Goal: Task Accomplishment & Management: Manage account settings

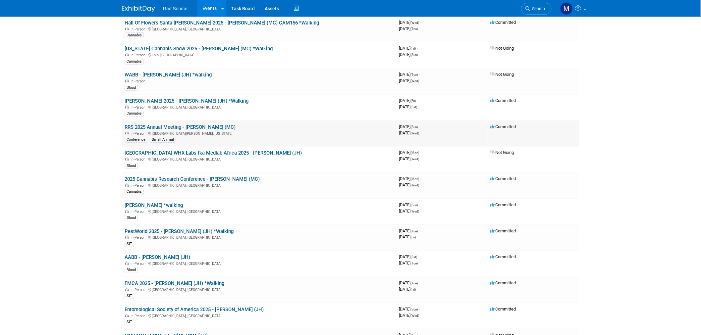
scroll to position [147, 0]
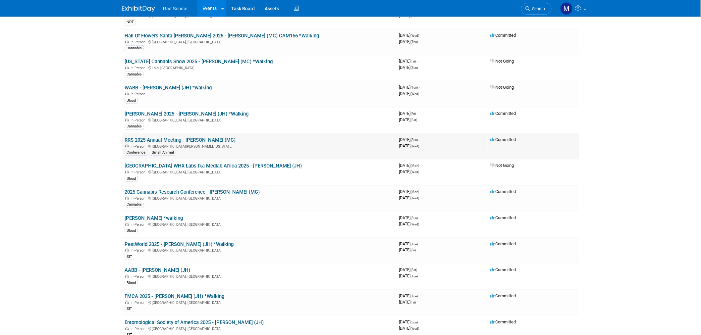
drag, startPoint x: 176, startPoint y: 138, endPoint x: 668, endPoint y: 156, distance: 492.7
click at [176, 138] on link "RRS 2025 Annual Meeting - [PERSON_NAME] (MC)" at bounding box center [179, 140] width 111 height 6
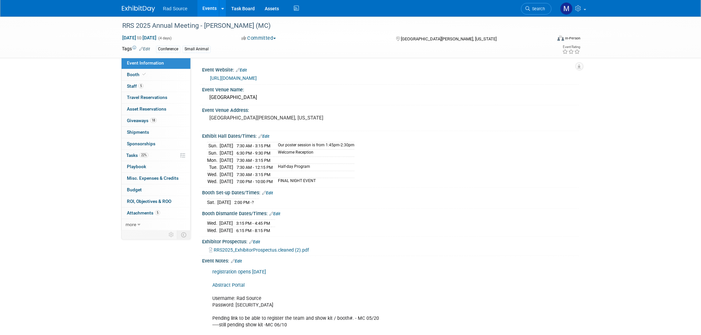
click at [269, 192] on link "Edit" at bounding box center [267, 193] width 11 height 5
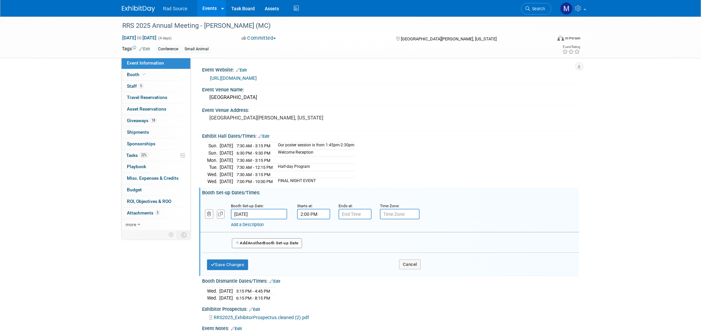
click at [345, 212] on input "text" at bounding box center [354, 214] width 33 height 11
click at [355, 256] on span at bounding box center [354, 259] width 12 height 12
click at [384, 242] on span "00" at bounding box center [385, 244] width 13 height 12
click at [384, 242] on td "30" at bounding box center [392, 248] width 21 height 18
type input "6:30 PM"
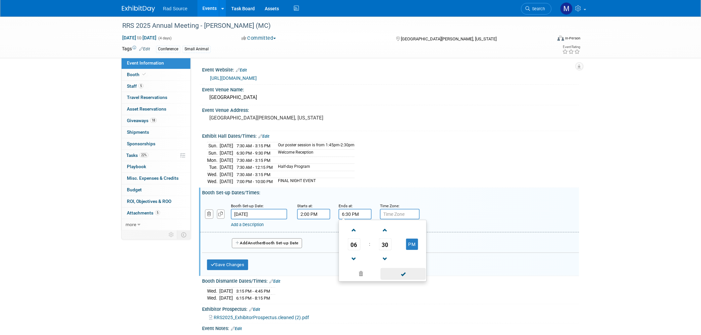
click at [403, 272] on span at bounding box center [402, 274] width 45 height 12
click at [219, 262] on button "Save Changes" at bounding box center [227, 265] width 41 height 11
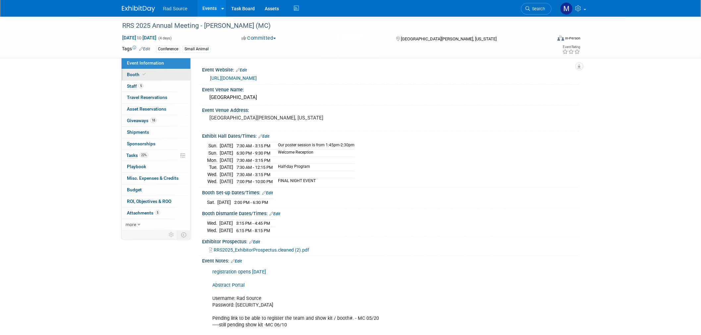
click at [155, 75] on link "Booth" at bounding box center [156, 74] width 69 height 11
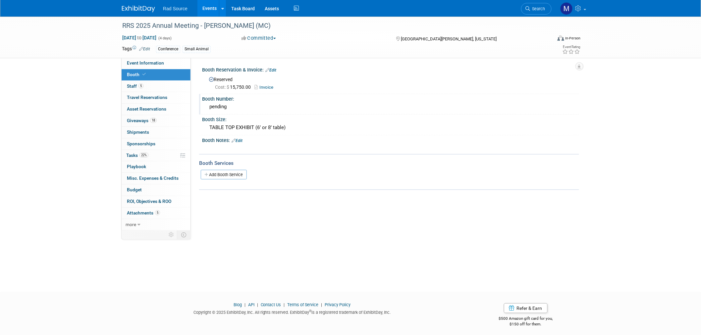
click at [230, 110] on div "pending" at bounding box center [390, 107] width 367 height 10
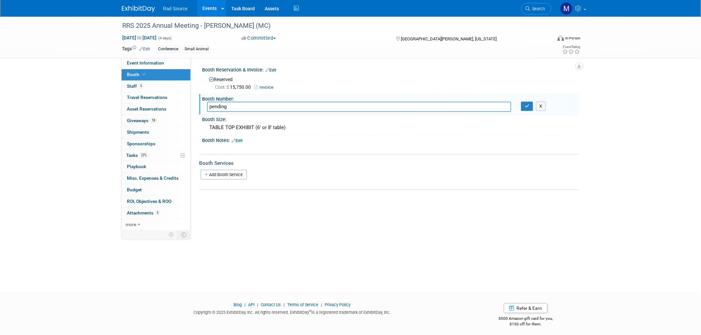
drag, startPoint x: 230, startPoint y: 107, endPoint x: 203, endPoint y: 107, distance: 26.8
click at [203, 107] on div "pending" at bounding box center [359, 107] width 314 height 10
type input "Table 7"
click at [524, 107] on button "button" at bounding box center [527, 106] width 12 height 9
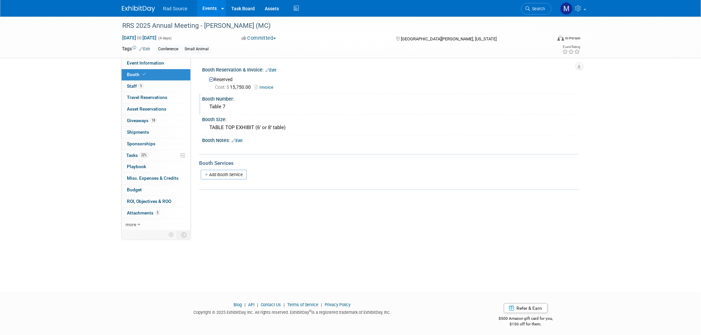
click at [147, 10] on img at bounding box center [138, 9] width 33 height 7
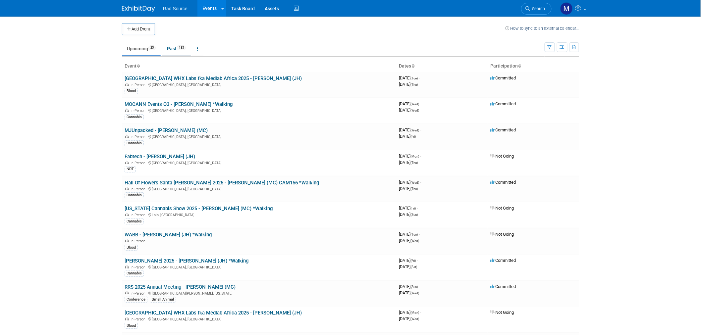
click at [178, 52] on link "Past 185" at bounding box center [176, 48] width 29 height 13
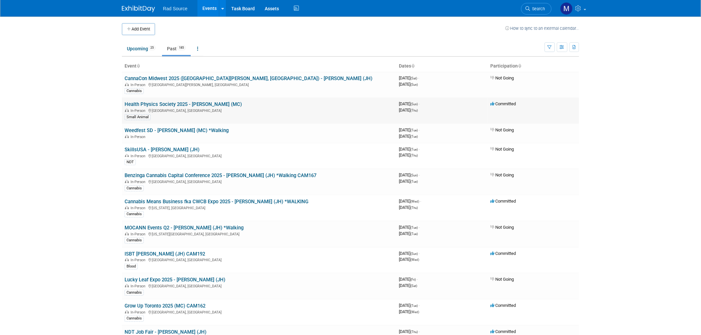
click at [191, 104] on link "Health Physics Society 2025 - Ryan (MC)" at bounding box center [182, 104] width 117 height 6
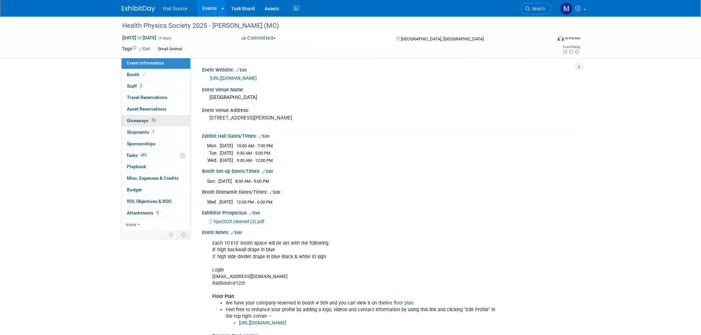
click at [161, 126] on link "12 Giveaways 12" at bounding box center [156, 120] width 69 height 11
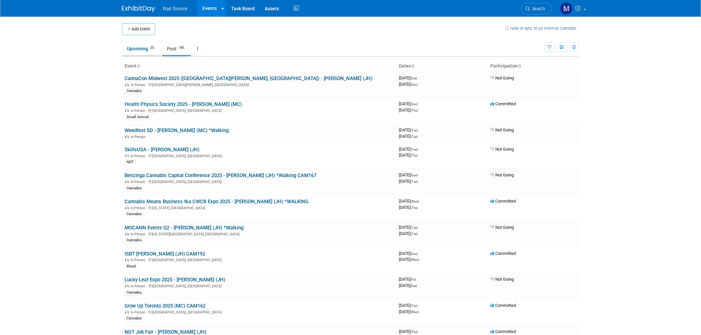
click at [140, 45] on link "Upcoming 25" at bounding box center [141, 48] width 39 height 13
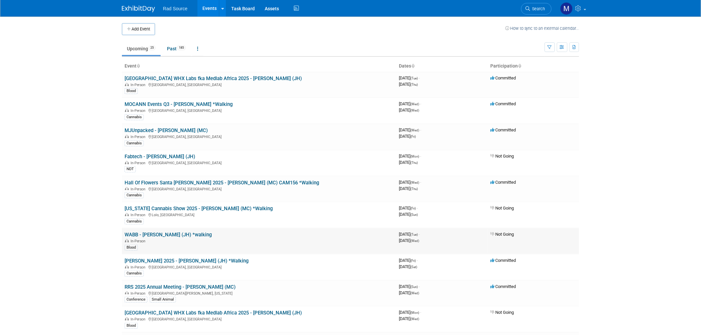
scroll to position [37, 0]
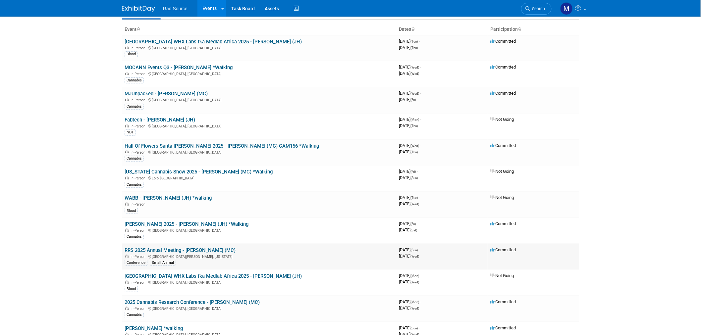
click at [199, 248] on link "RRS 2025 Annual Meeting - [PERSON_NAME] (MC)" at bounding box center [179, 250] width 111 height 6
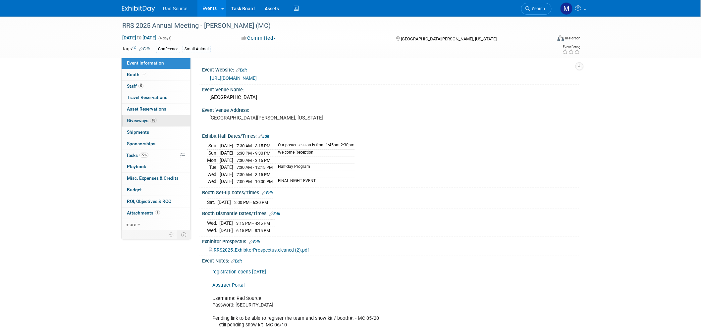
click at [171, 124] on link "18 Giveaways 18" at bounding box center [156, 120] width 69 height 11
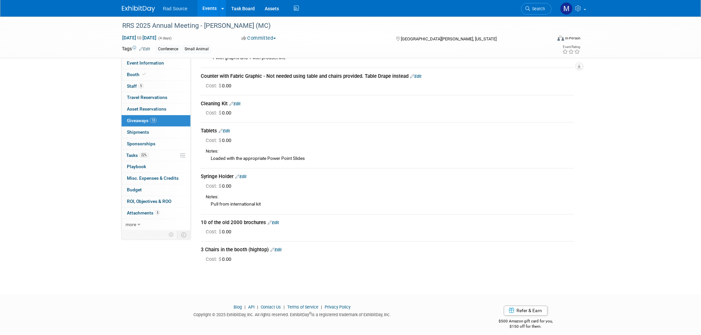
scroll to position [363, 0]
click at [168, 86] on link "5 Staff 5" at bounding box center [156, 86] width 69 height 11
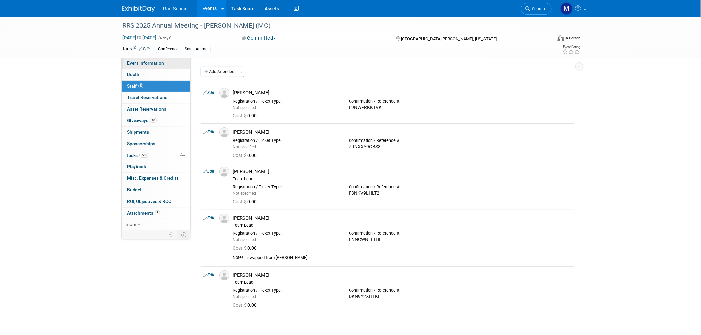
click at [158, 61] on span "Event Information" at bounding box center [145, 62] width 37 height 5
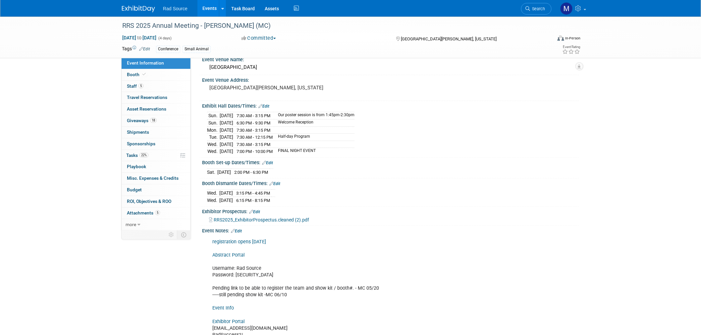
scroll to position [122, 0]
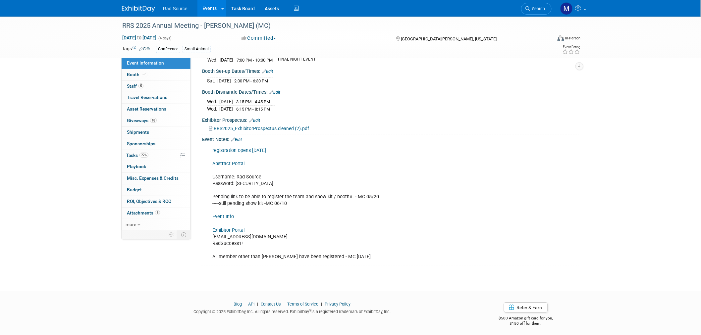
click at [236, 227] on link "Exhibitor Portal" at bounding box center [228, 230] width 32 height 6
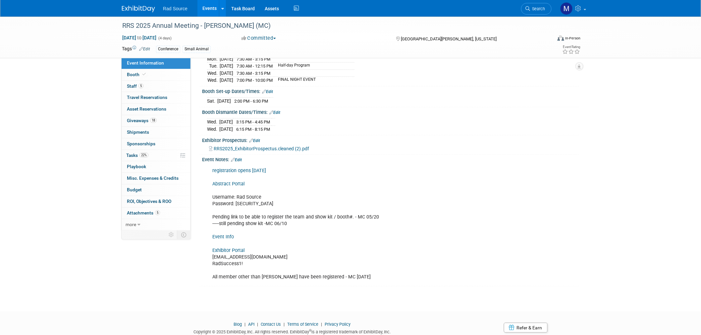
scroll to position [85, 0]
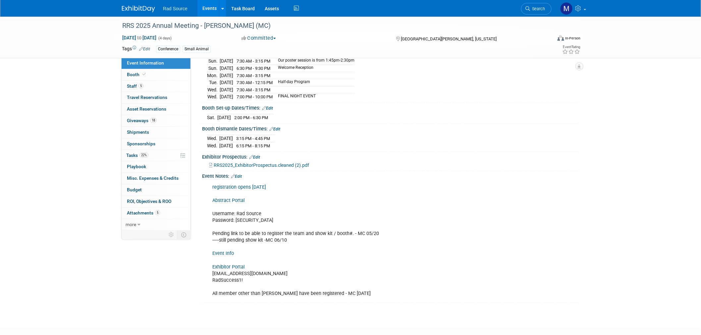
click at [228, 251] on link "Event Info" at bounding box center [223, 254] width 22 height 6
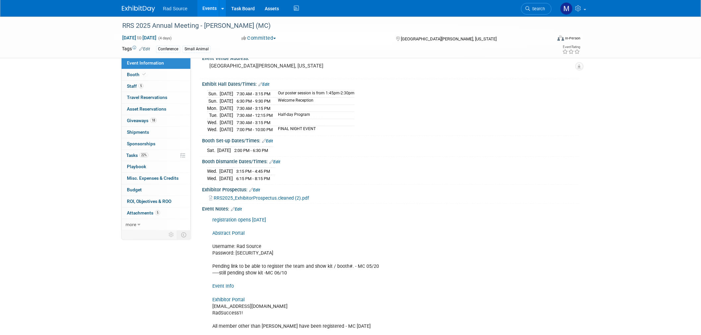
scroll to position [0, 0]
